Goal: Task Accomplishment & Management: Manage account settings

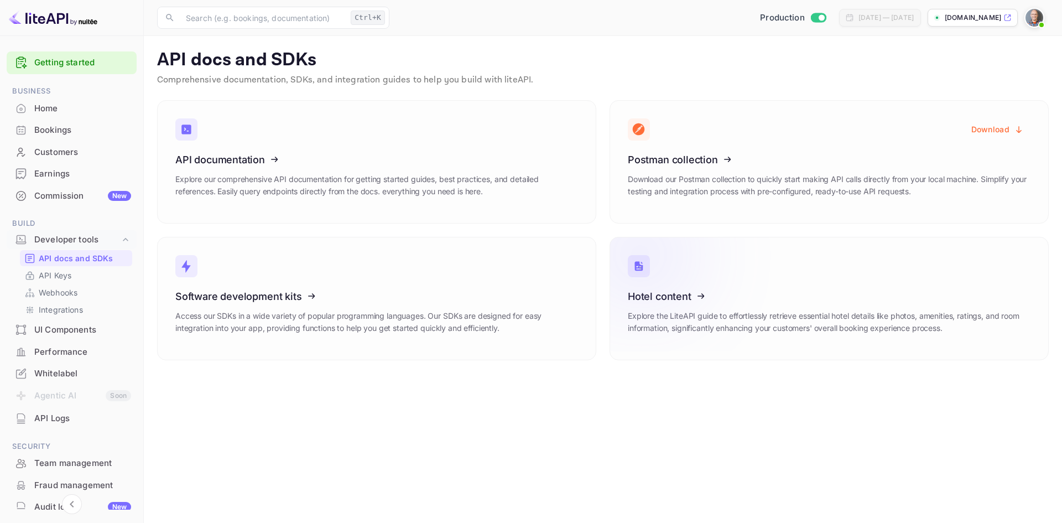
click at [664, 294] on icon at bounding box center [696, 294] width 172 height 114
click at [56, 276] on p "API Keys" at bounding box center [55, 275] width 33 height 12
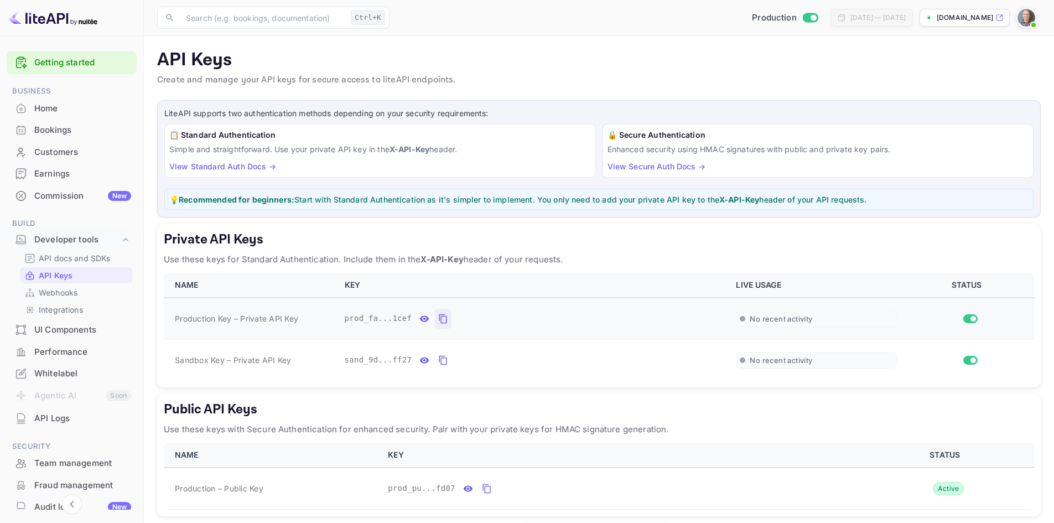
click at [438, 320] on icon "private api keys table" at bounding box center [443, 318] width 10 height 13
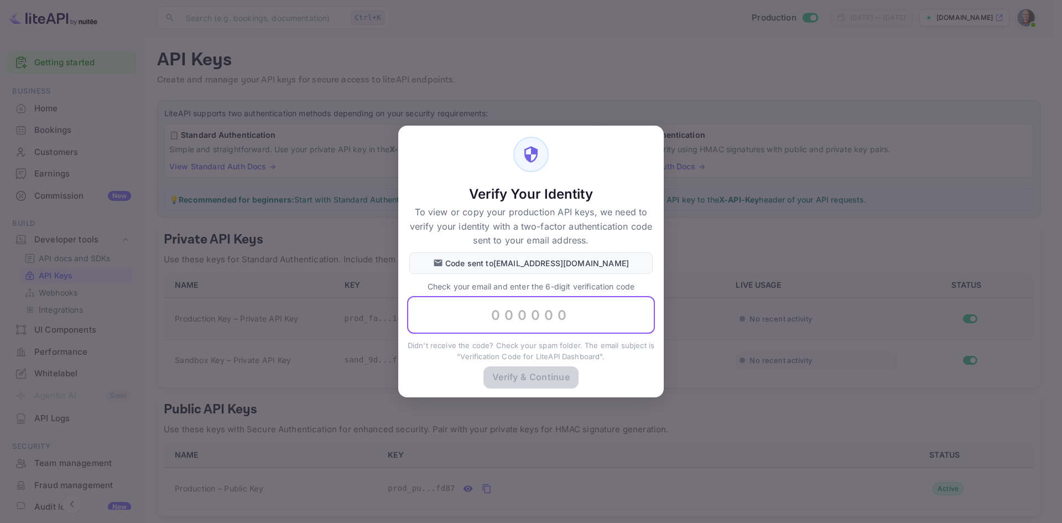
click at [493, 314] on input "text" at bounding box center [531, 315] width 248 height 38
paste input "266479"
type input "266479"
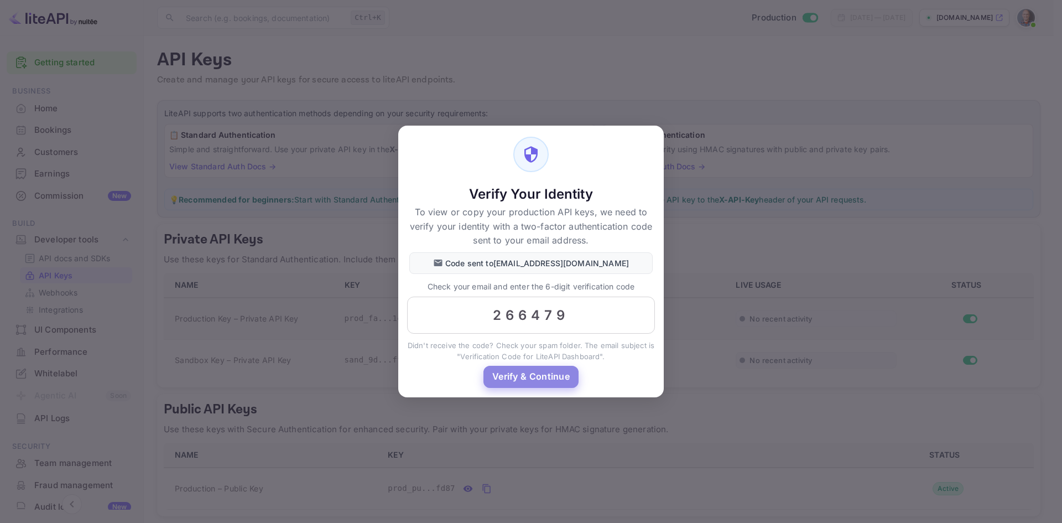
click at [537, 372] on button "Verify & Continue" at bounding box center [530, 377] width 95 height 22
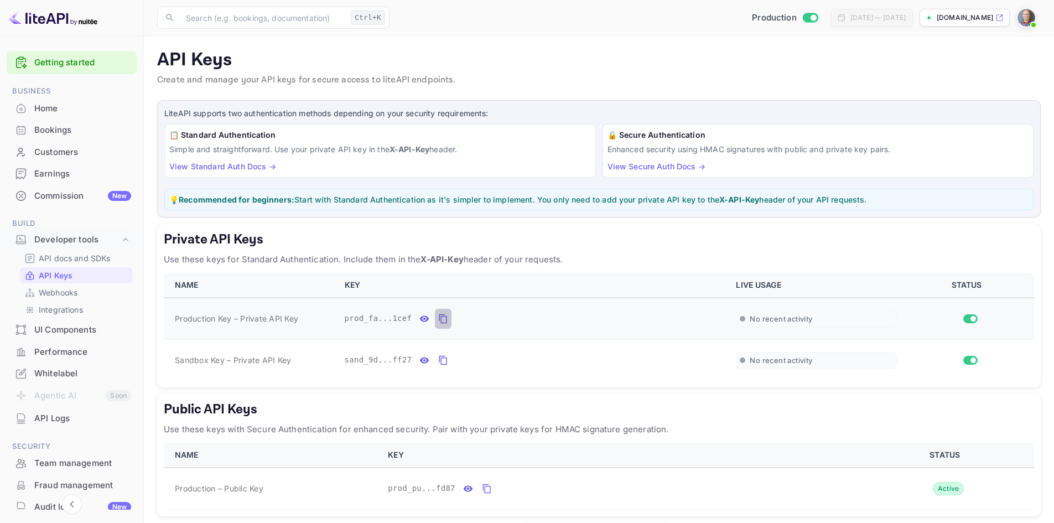
click at [439, 320] on icon "private api keys table" at bounding box center [443, 318] width 10 height 13
